Goal: Task Accomplishment & Management: Use online tool/utility

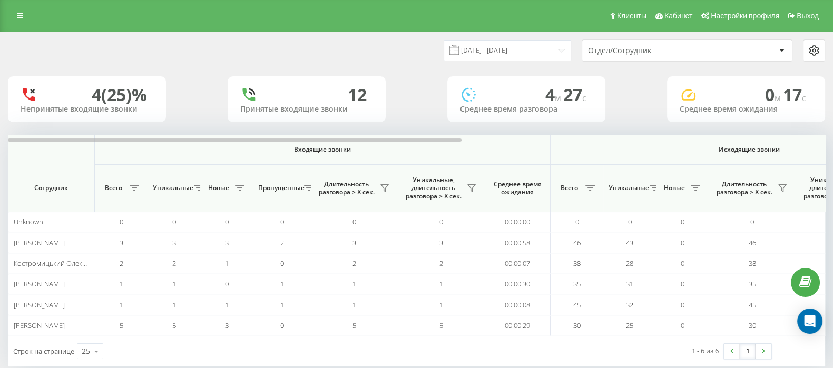
click at [424, 41] on div "[DATE] - [DATE]" at bounding box center [494, 50] width 154 height 21
click at [491, 43] on input "[DATE] - [DATE]" at bounding box center [506, 50] width 127 height 21
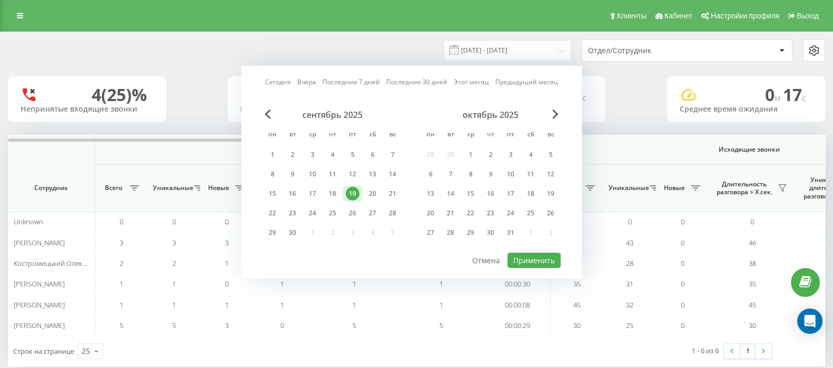
click at [279, 79] on link "Сегодня" at bounding box center [278, 82] width 26 height 10
click at [539, 261] on button "Применить" at bounding box center [533, 260] width 53 height 15
type input "22.09.2025 - 22.09.2025"
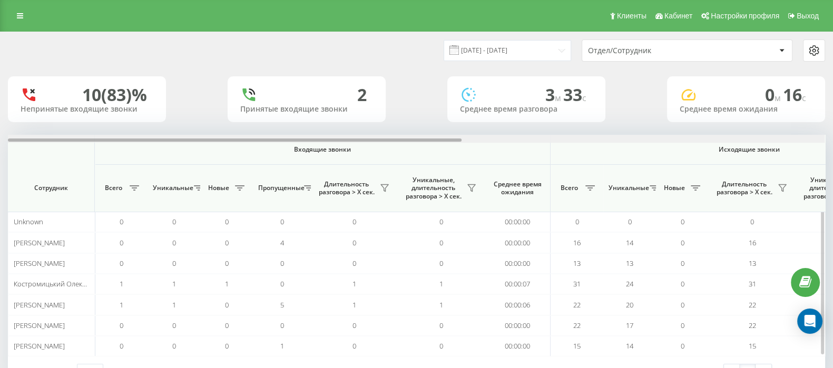
scroll to position [0, 653]
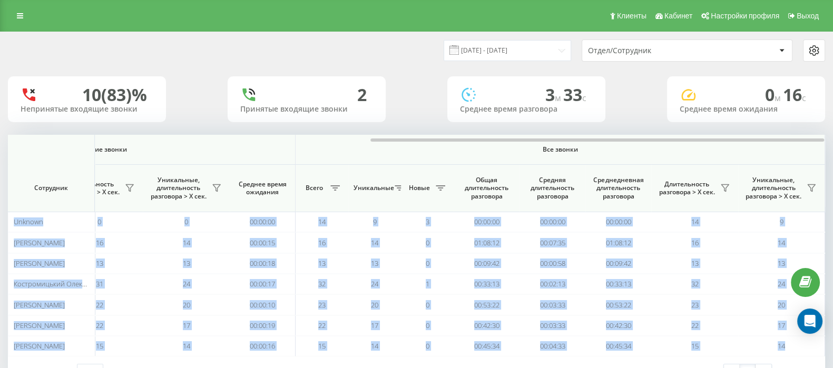
drag, startPoint x: 309, startPoint y: 141, endPoint x: 842, endPoint y: 141, distance: 533.0
click at [832, 141] on html "go.keycrm.app Проекты go.keycrm.app Дашборд Центр обращений Аналитика Ваши отче…" at bounding box center [416, 184] width 833 height 368
click at [722, 186] on icon at bounding box center [724, 188] width 7 height 7
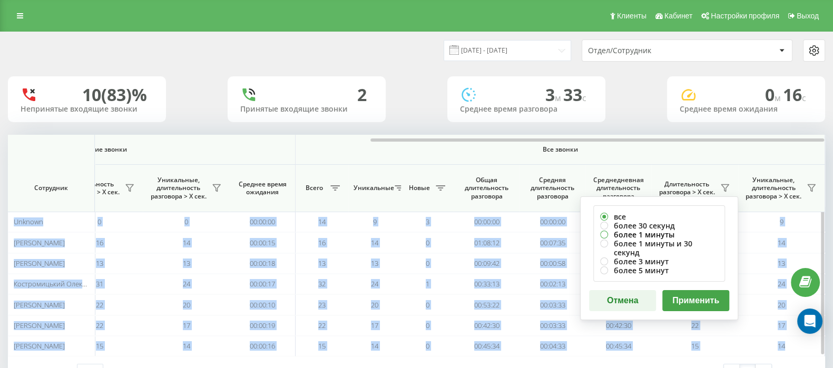
click at [605, 234] on label "более 1 минуты" at bounding box center [659, 234] width 118 height 9
radio input "true"
click at [705, 292] on button "Применить" at bounding box center [695, 300] width 67 height 21
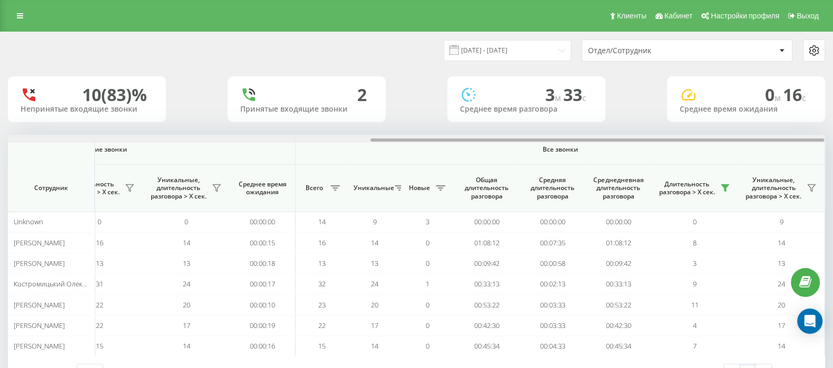
drag, startPoint x: 460, startPoint y: 141, endPoint x: 842, endPoint y: 141, distance: 381.9
click at [832, 141] on html "go.keycrm.app Проекты go.keycrm.app Дашборд Центр обращений Аналитика Ваши отче…" at bounding box center [416, 184] width 833 height 368
